Goal: Navigation & Orientation: Find specific page/section

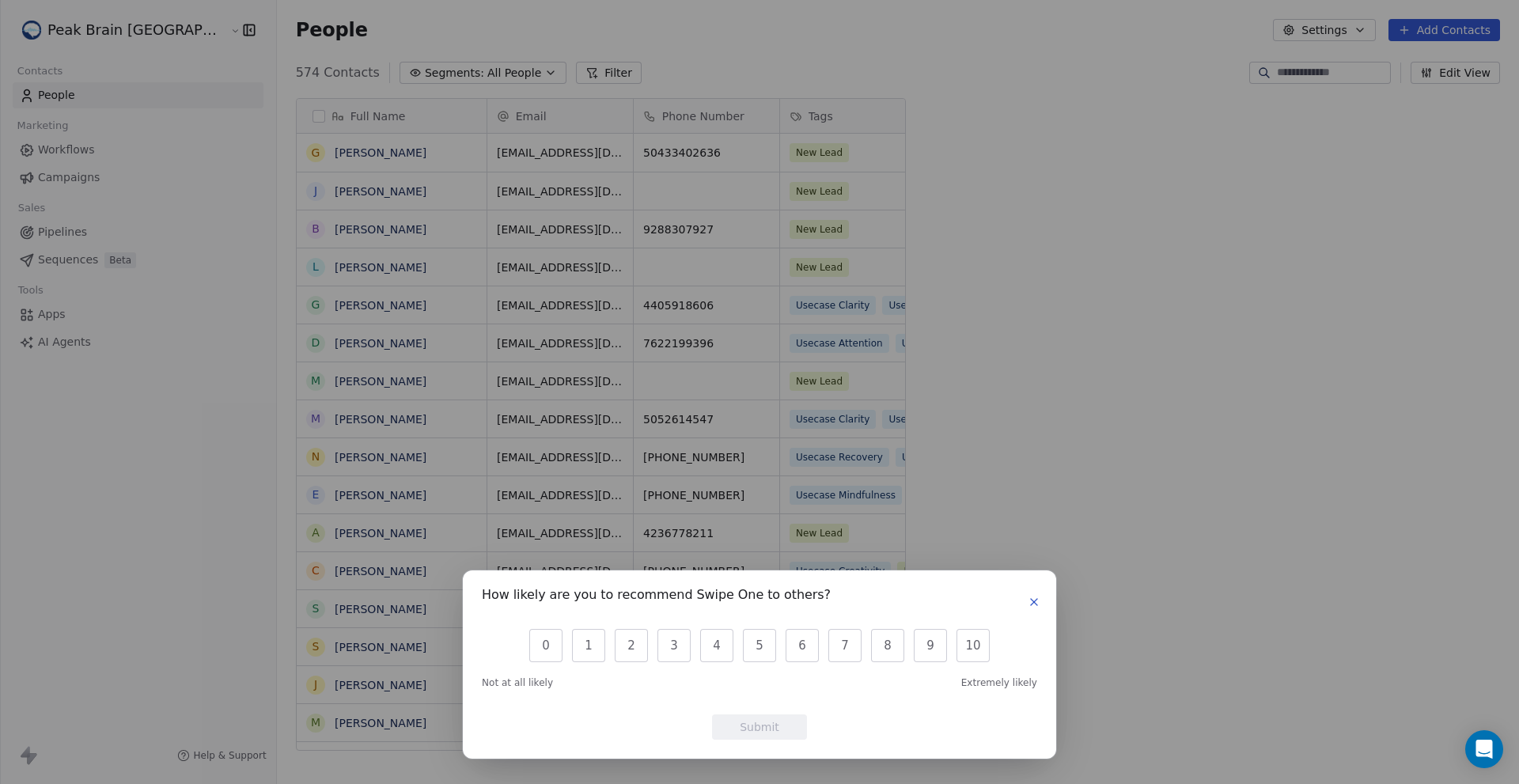
scroll to position [678, 1294]
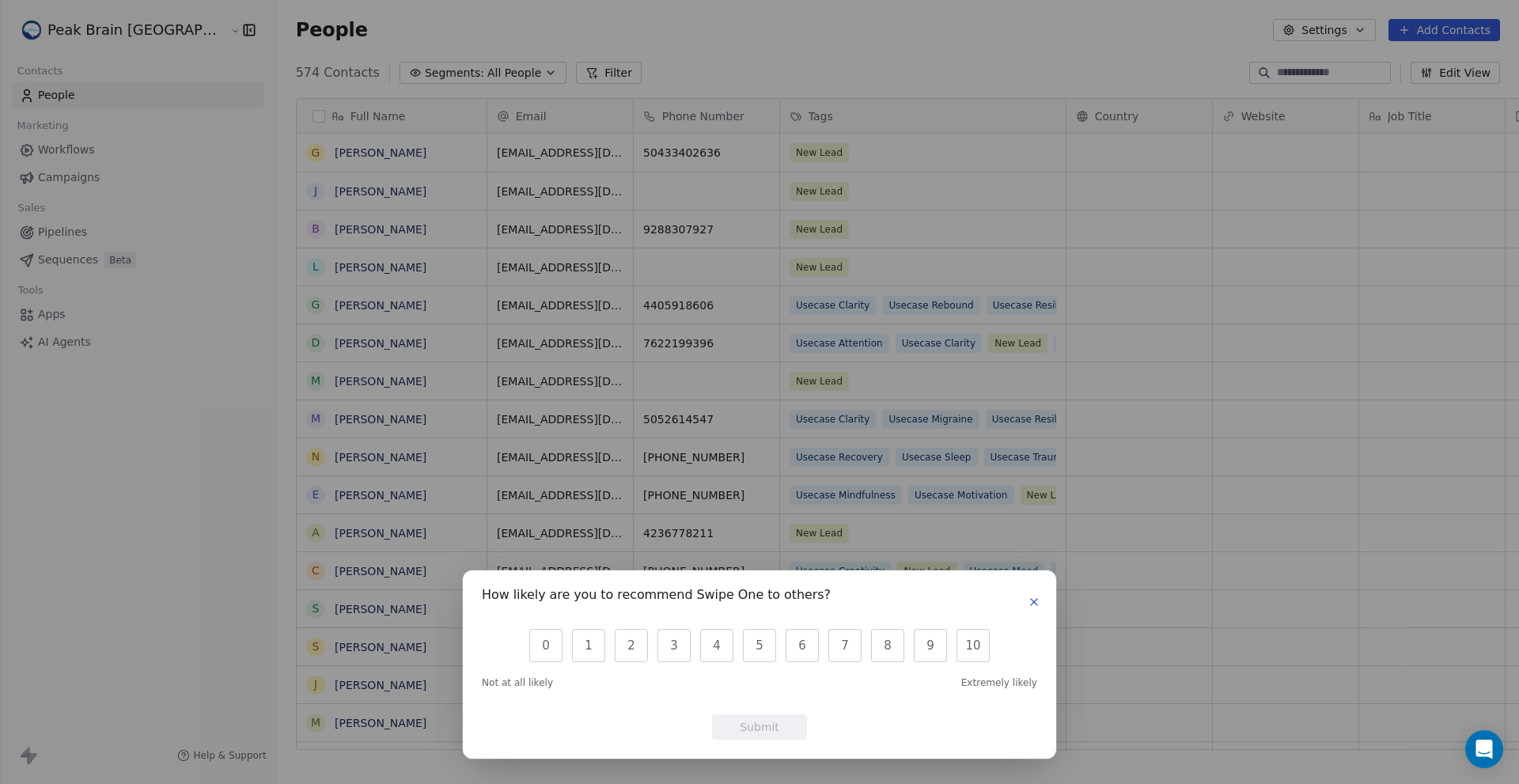
click at [861, 609] on button "button" at bounding box center [1033, 601] width 19 height 19
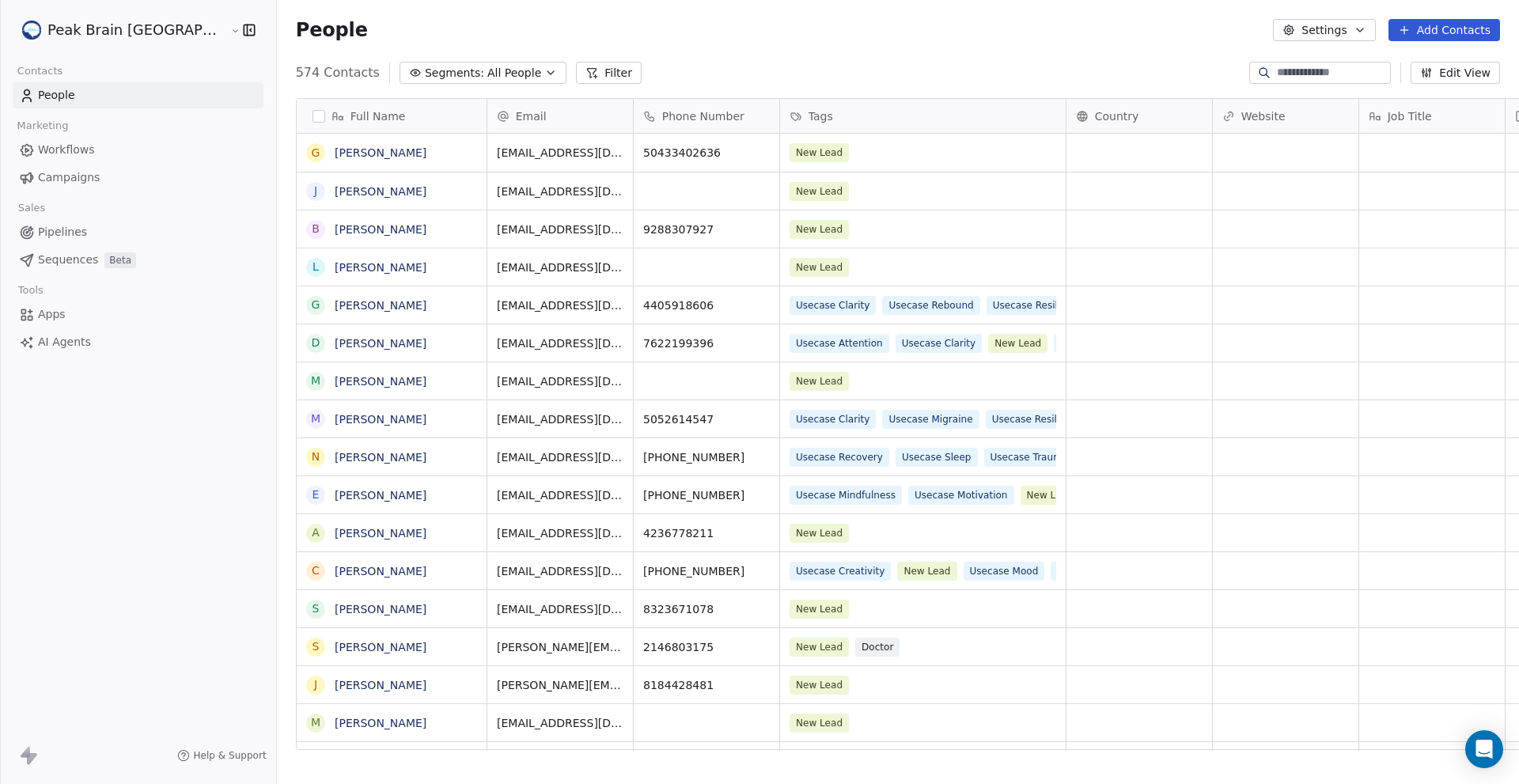
click at [88, 152] on span "Workflows" at bounding box center [66, 149] width 57 height 17
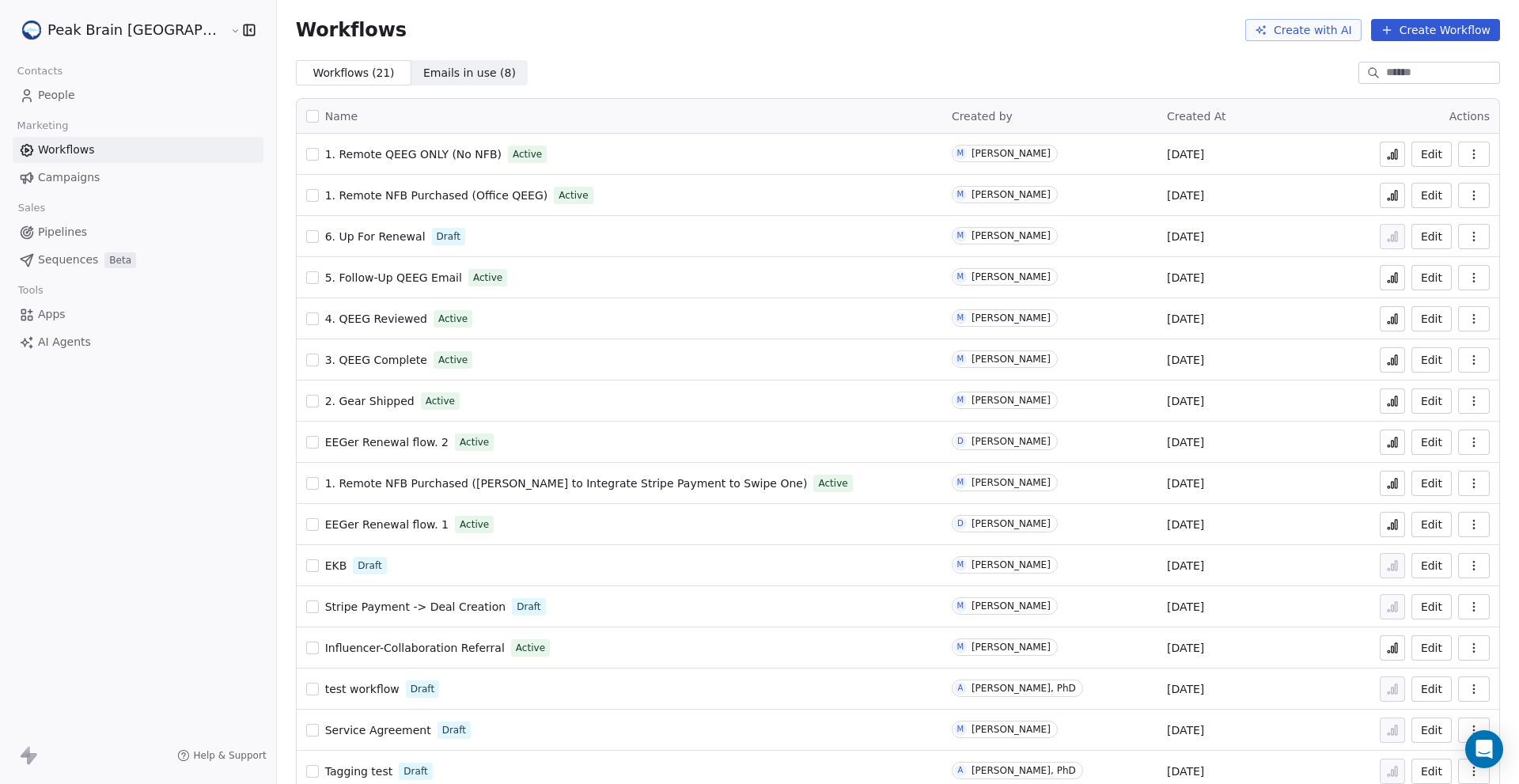
click at [84, 183] on span "Campaigns" at bounding box center [69, 177] width 62 height 17
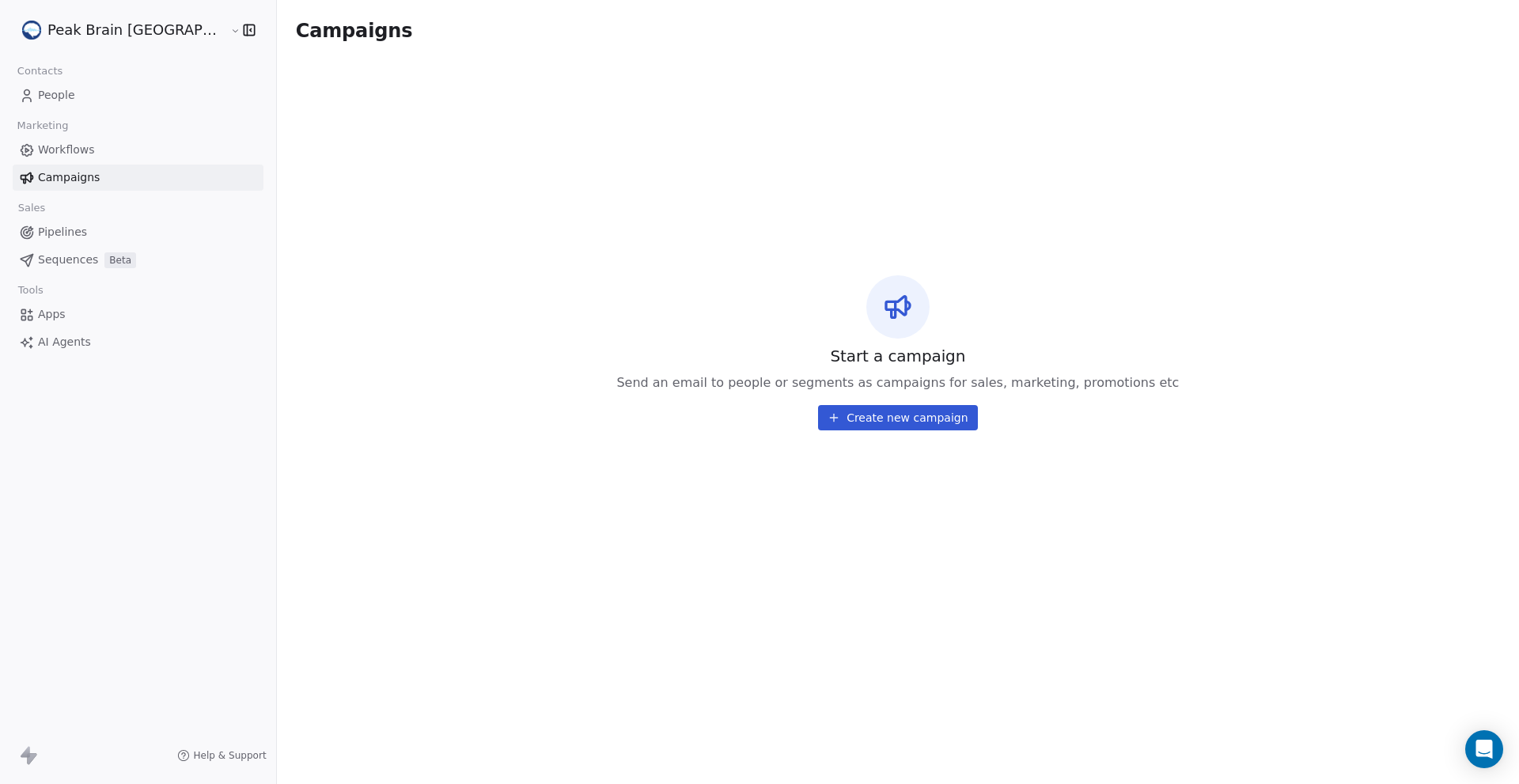
click at [65, 237] on span "Pipelines" at bounding box center [62, 232] width 49 height 17
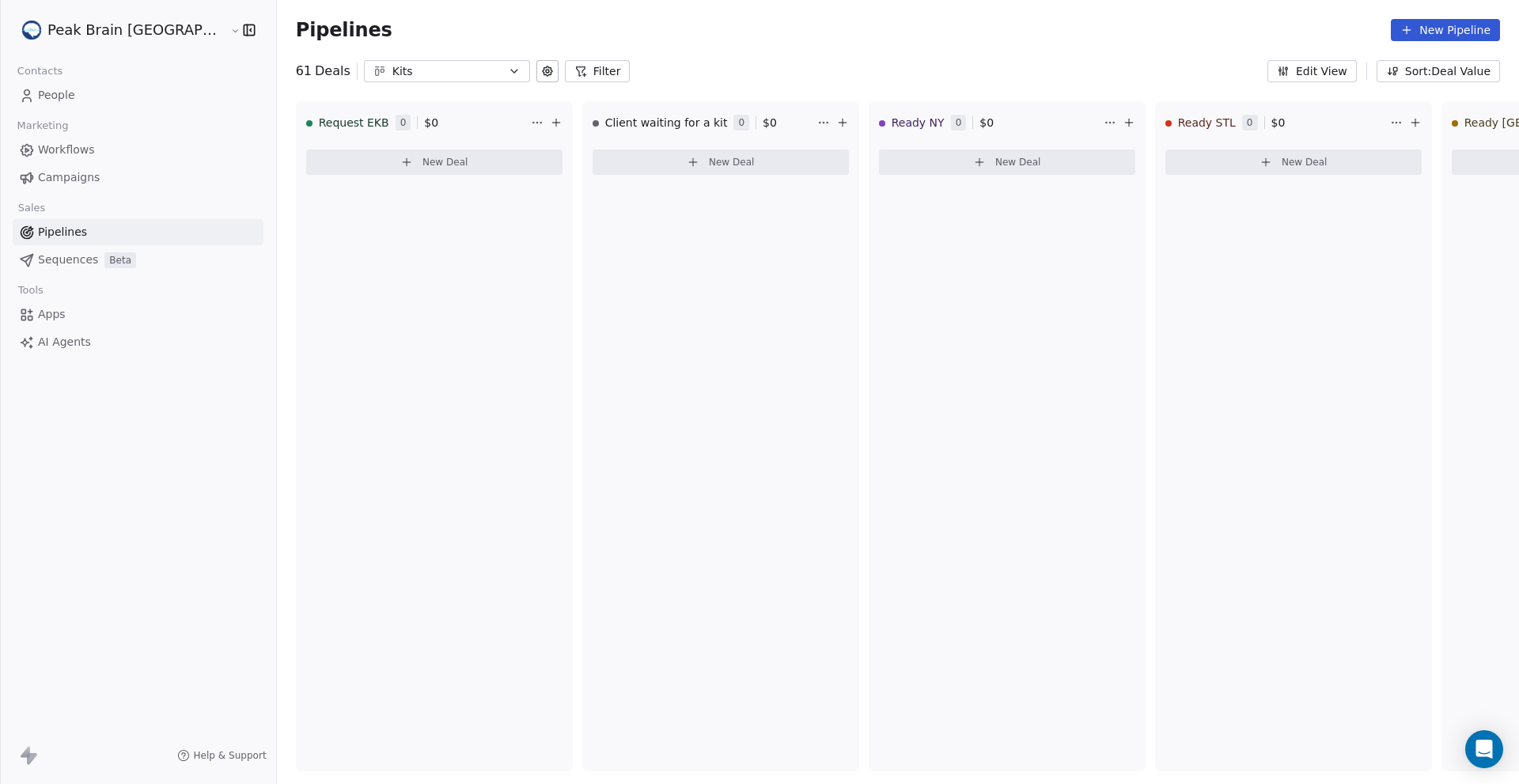
click at [436, 72] on button "Kits" at bounding box center [447, 71] width 166 height 22
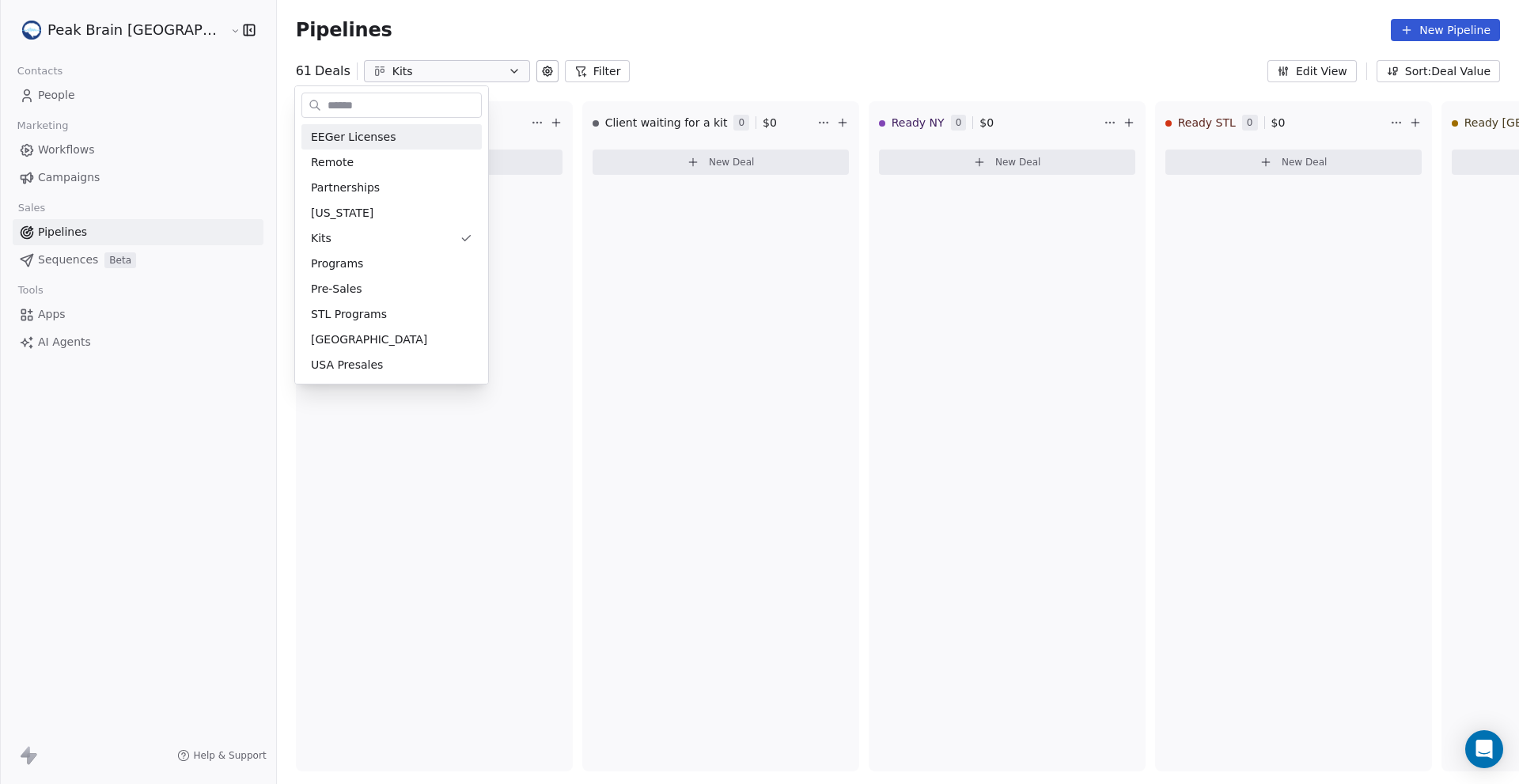
click at [679, 44] on html "Peak Brain [GEOGRAPHIC_DATA] Contacts People Marketing Workflows Campaigns Sale…" at bounding box center [760, 392] width 1519 height 784
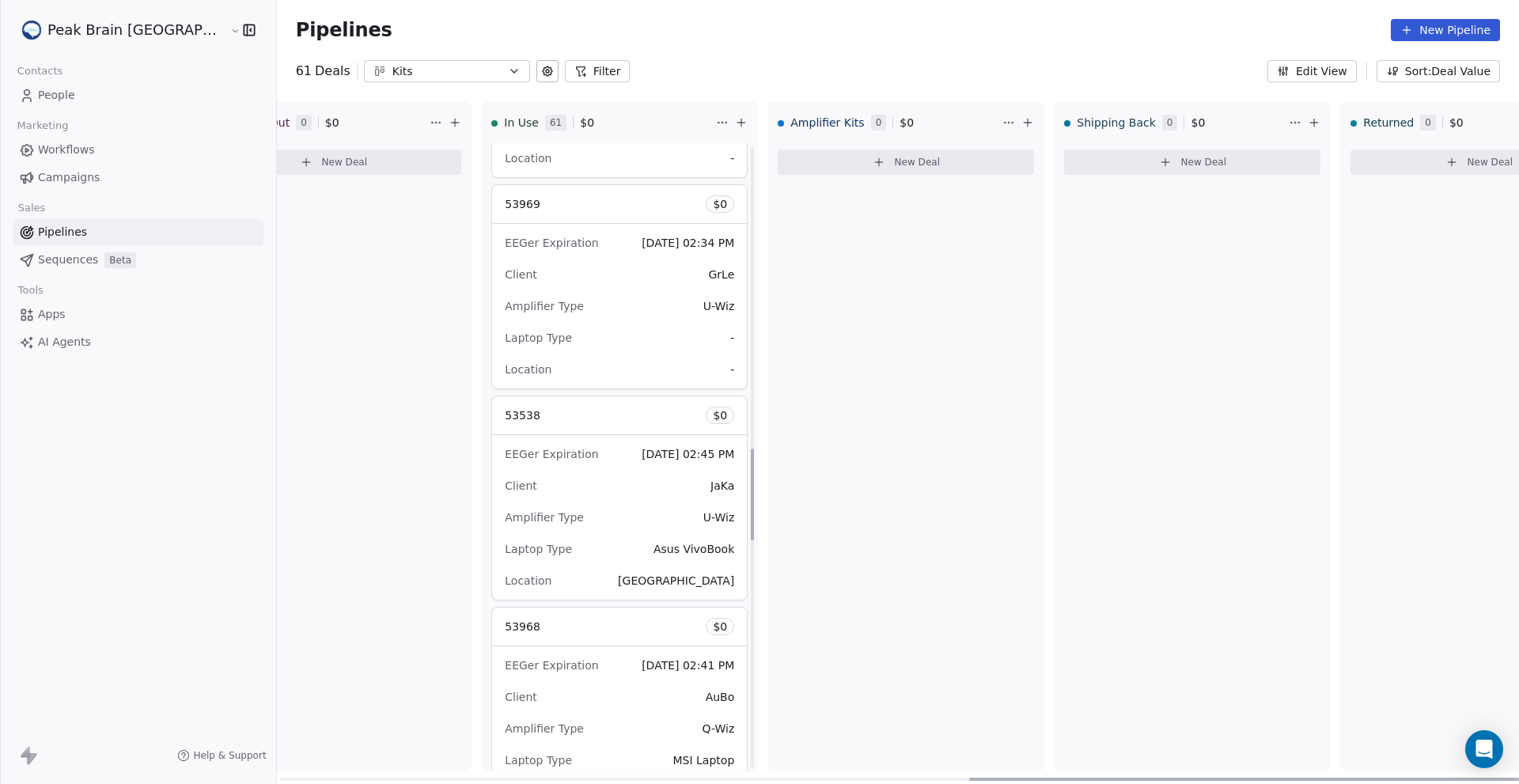
scroll to position [2071, 0]
click at [123, 30] on html "Peak Brain [GEOGRAPHIC_DATA] Contacts People Marketing Workflows Campaigns Sale…" at bounding box center [760, 392] width 1519 height 784
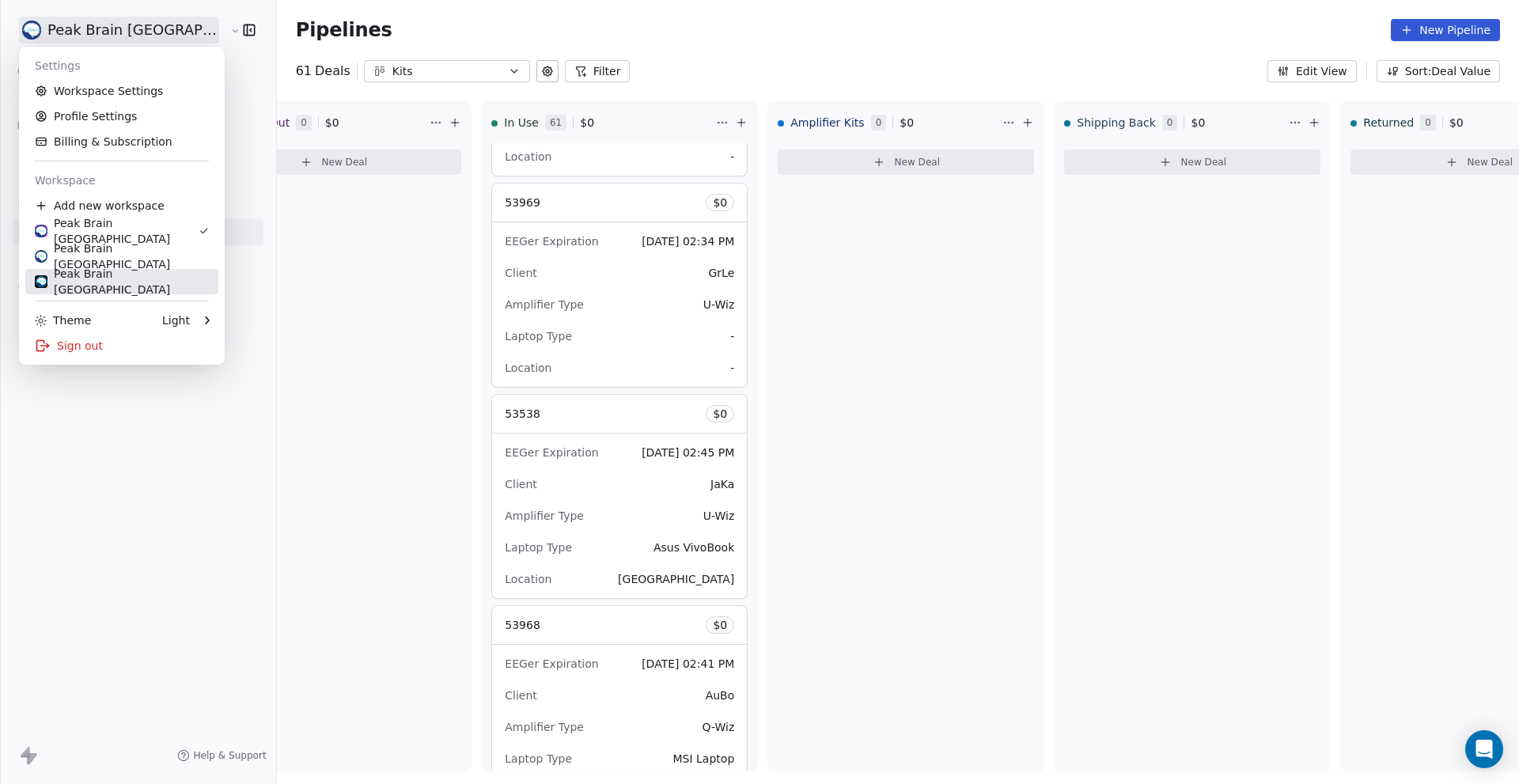
click at [111, 276] on div "Peak Brain [GEOGRAPHIC_DATA]" at bounding box center [121, 282] width 174 height 32
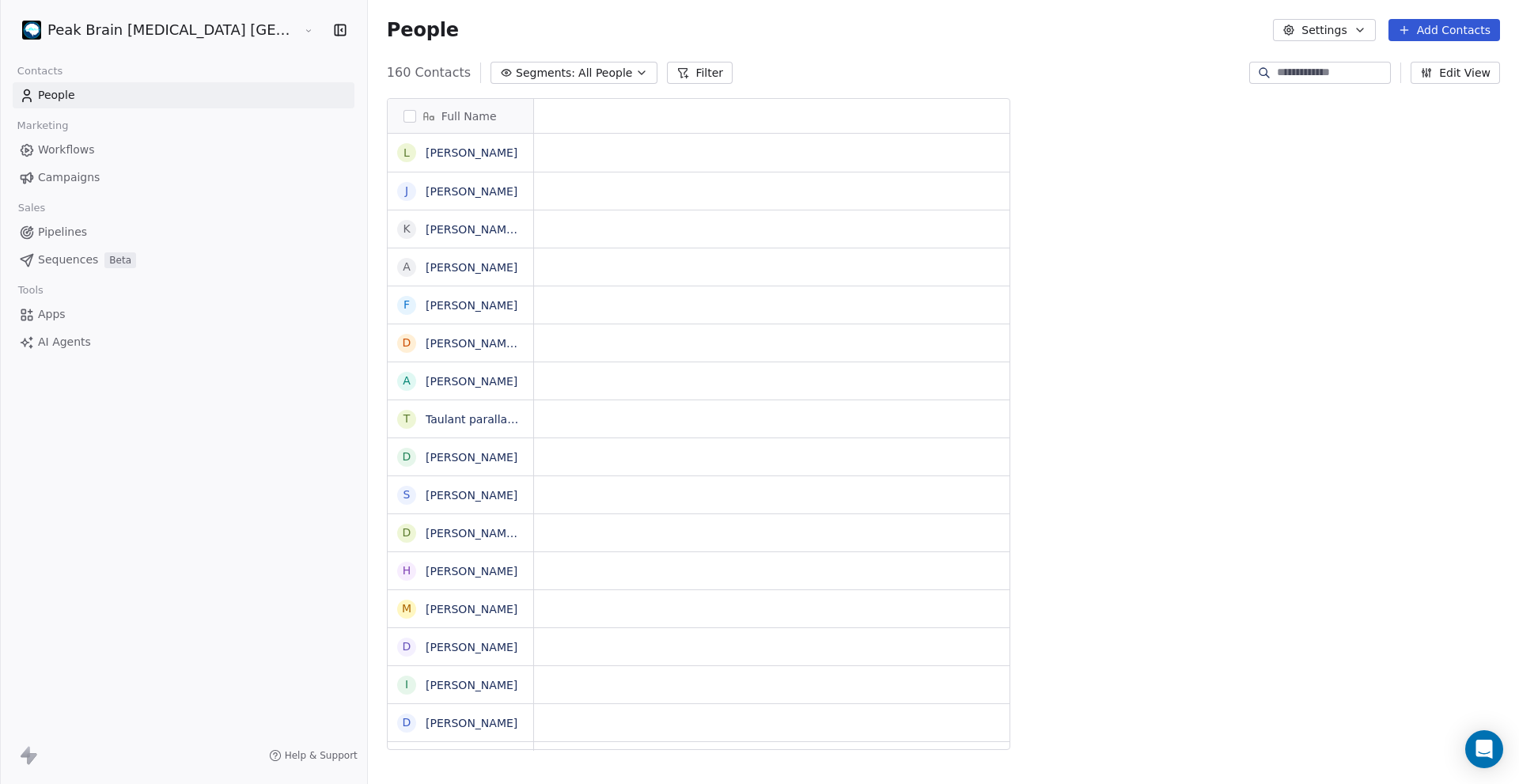
scroll to position [13, 13]
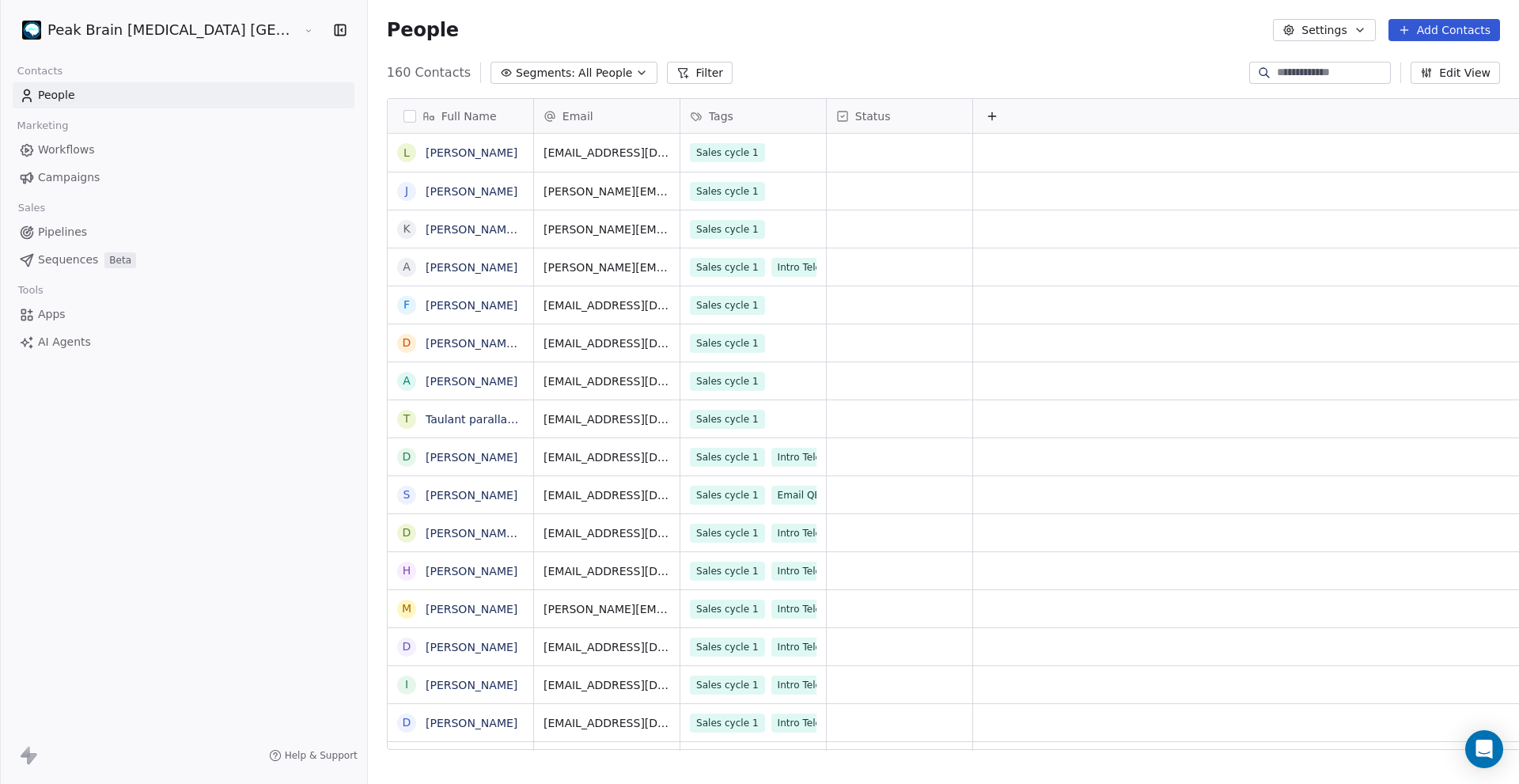
click at [75, 237] on span "Pipelines" at bounding box center [62, 232] width 49 height 17
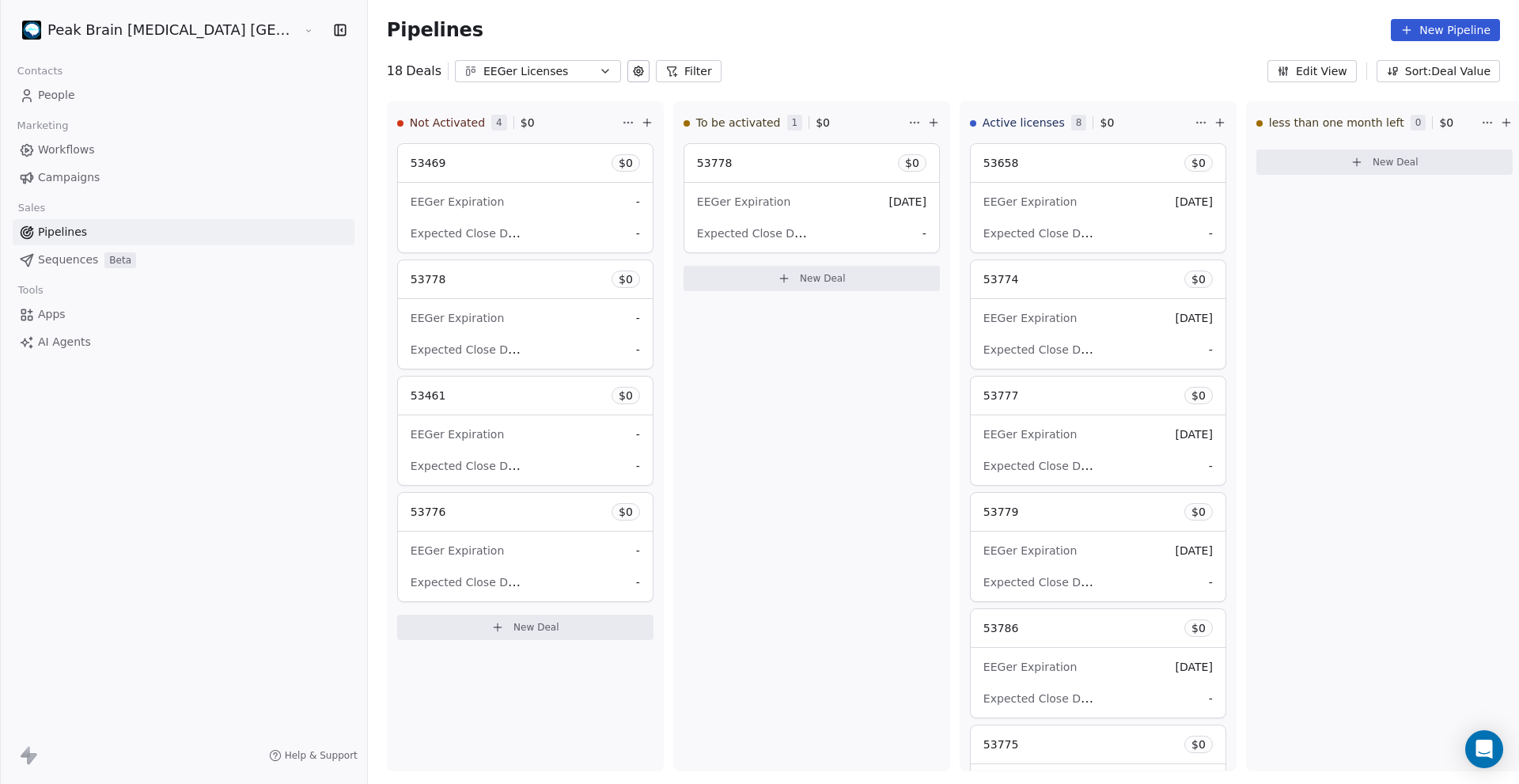
click at [504, 66] on div "EEGer Licenses" at bounding box center [539, 72] width 109 height 17
click at [462, 161] on div "Kits" at bounding box center [483, 162] width 161 height 17
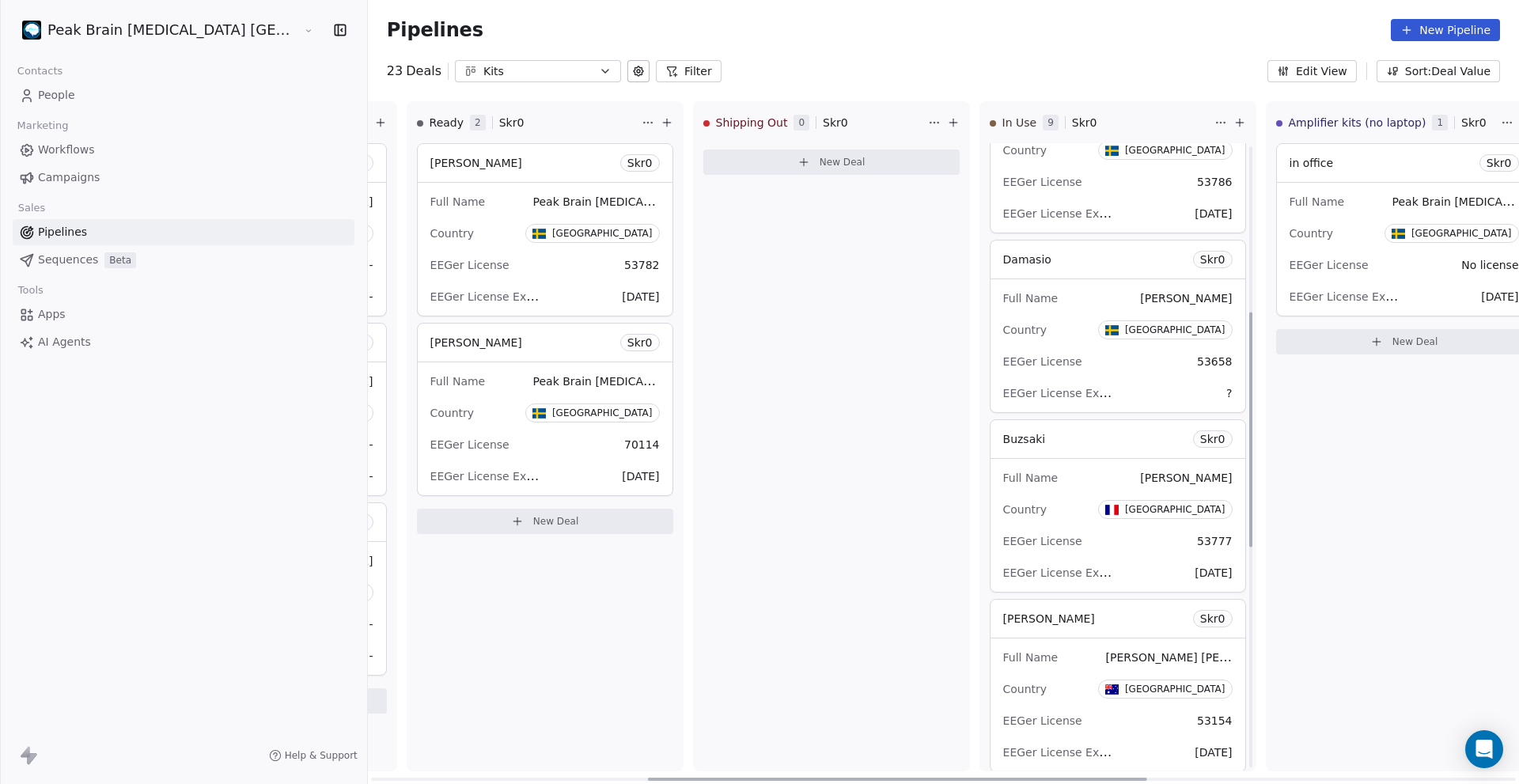
scroll to position [443, 0]
click at [861, 484] on div "Full Name [PERSON_NAME]" at bounding box center [1118, 477] width 229 height 25
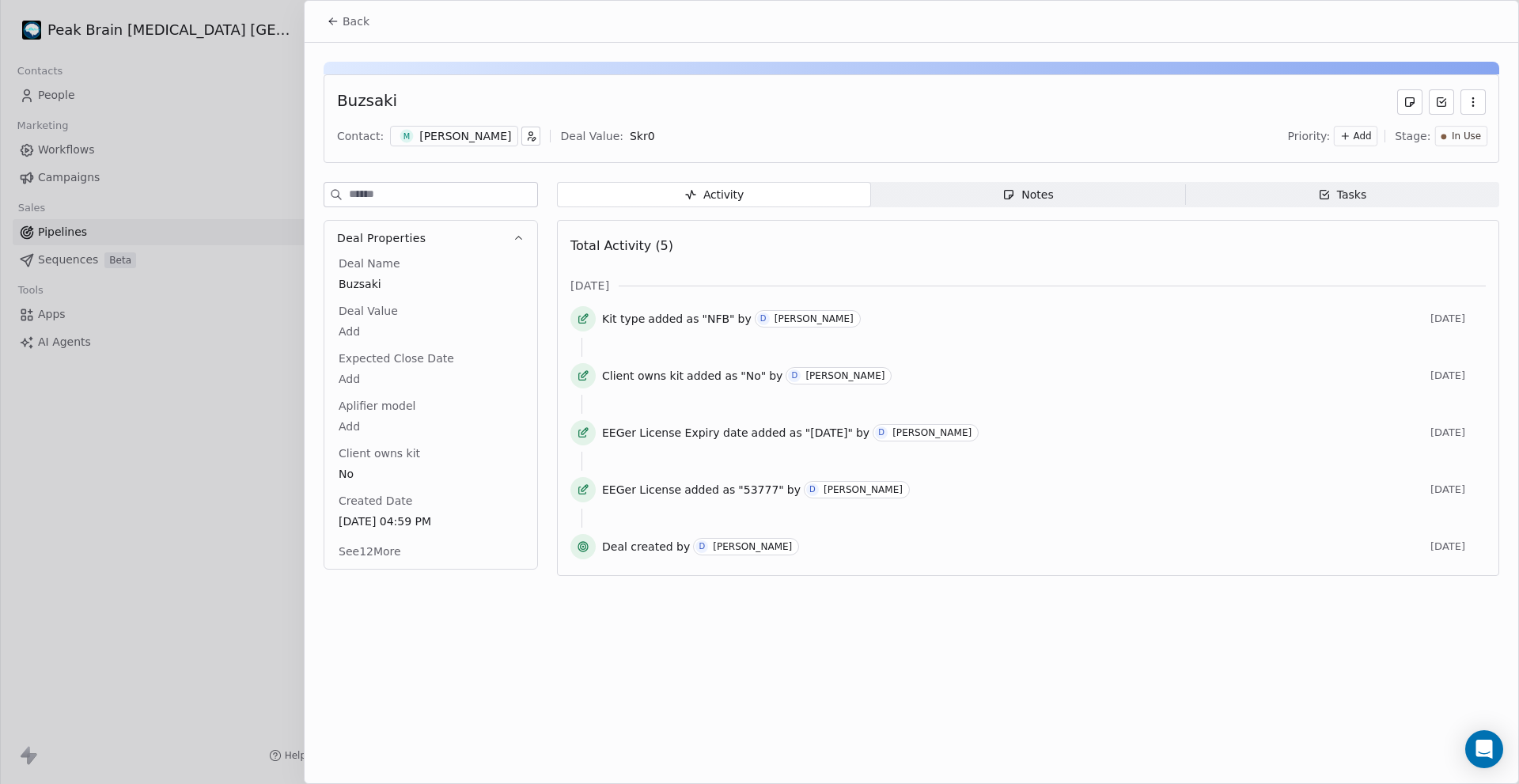
click at [861, 108] on div "Buzsaki" at bounding box center [912, 101] width 1149 height 25
click at [343, 25] on span "Back" at bounding box center [355, 22] width 27 height 16
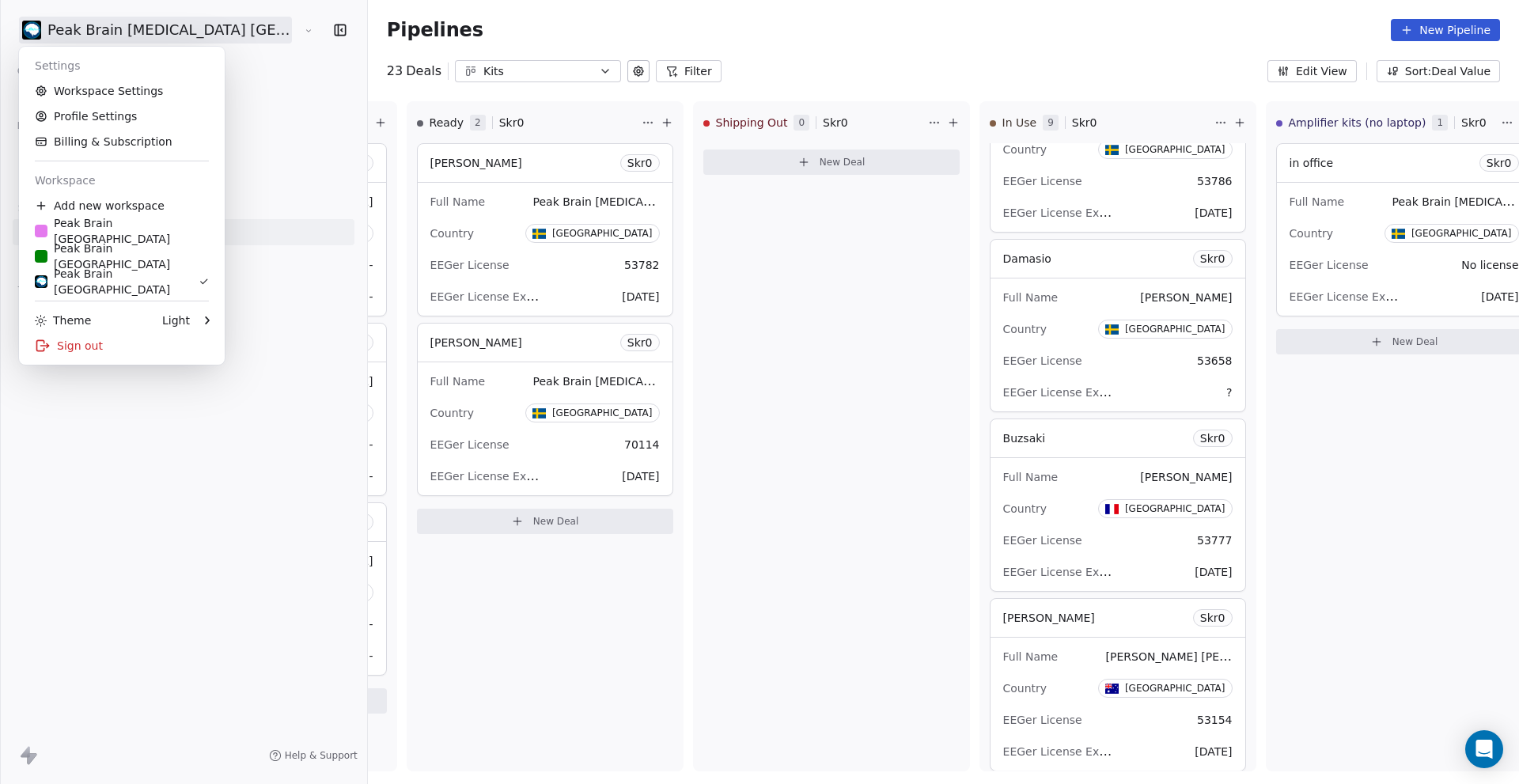
click at [87, 42] on html "Peak Brain [MEDICAL_DATA] [GEOGRAPHIC_DATA] [GEOGRAPHIC_DATA] Contacts People M…" at bounding box center [760, 392] width 1519 height 784
click at [89, 225] on div "Peak Brain [GEOGRAPHIC_DATA]" at bounding box center [121, 231] width 174 height 32
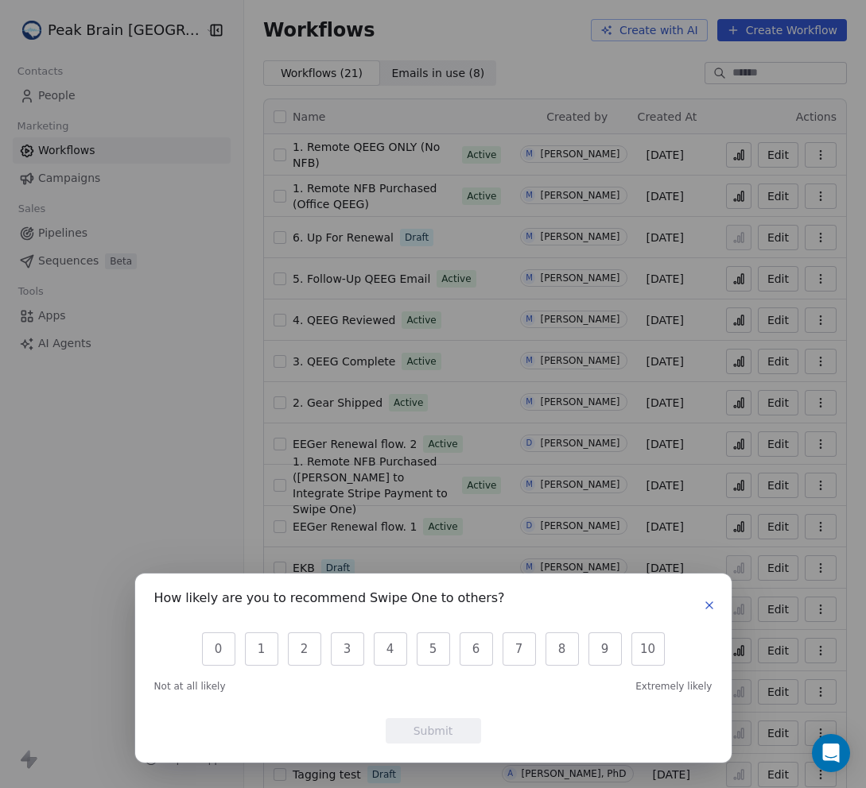
click at [552, 51] on div "How likely are you to recommend Swipe One to others? 0 1 2 3 4 5 6 7 8 9 10 Not…" at bounding box center [433, 394] width 866 height 788
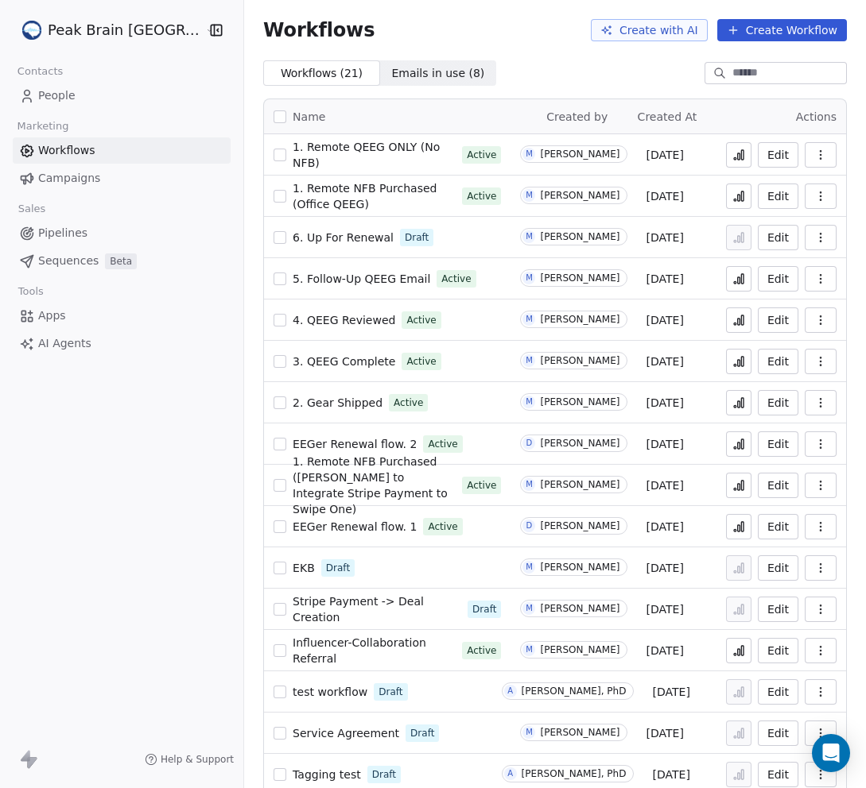
click at [55, 95] on span "People" at bounding box center [56, 95] width 37 height 17
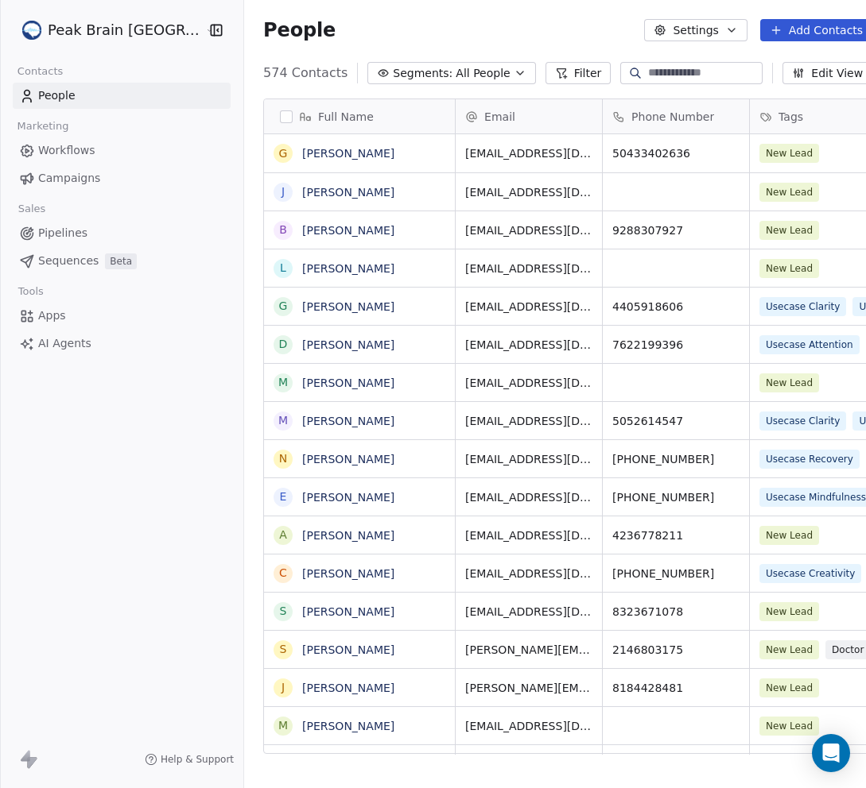
scroll to position [682, 639]
